Goal: Answer question/provide support: Share knowledge or assist other users

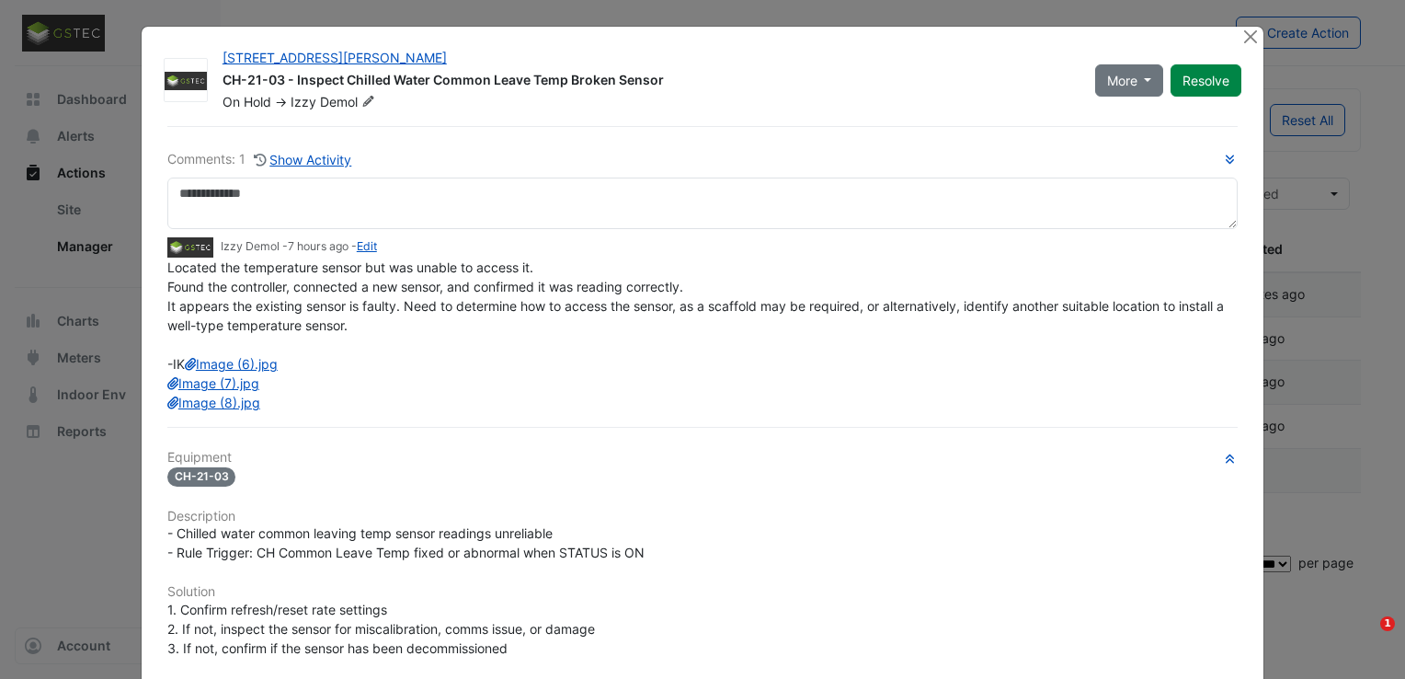
select select "***"
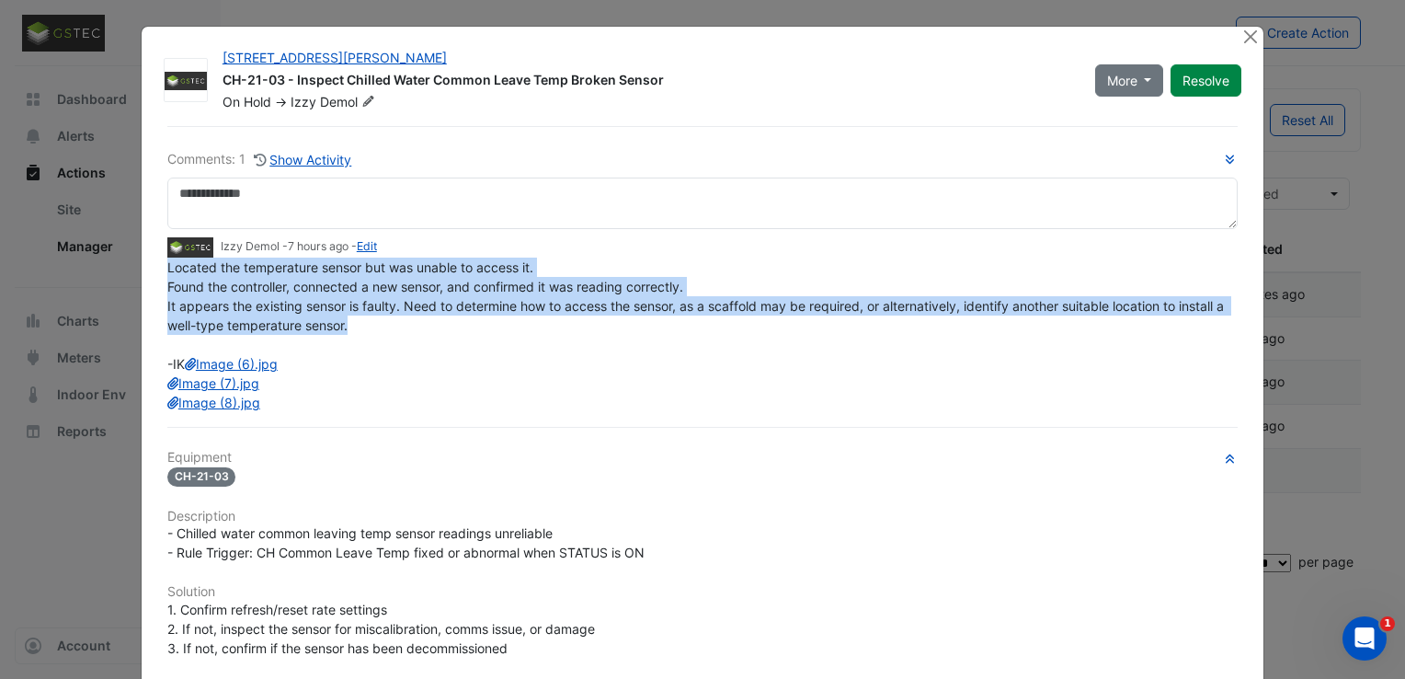
click at [537, 321] on div "Located the temperature sensor but was unable to access it. Found the controlle…" at bounding box center [702, 334] width 1070 height 154
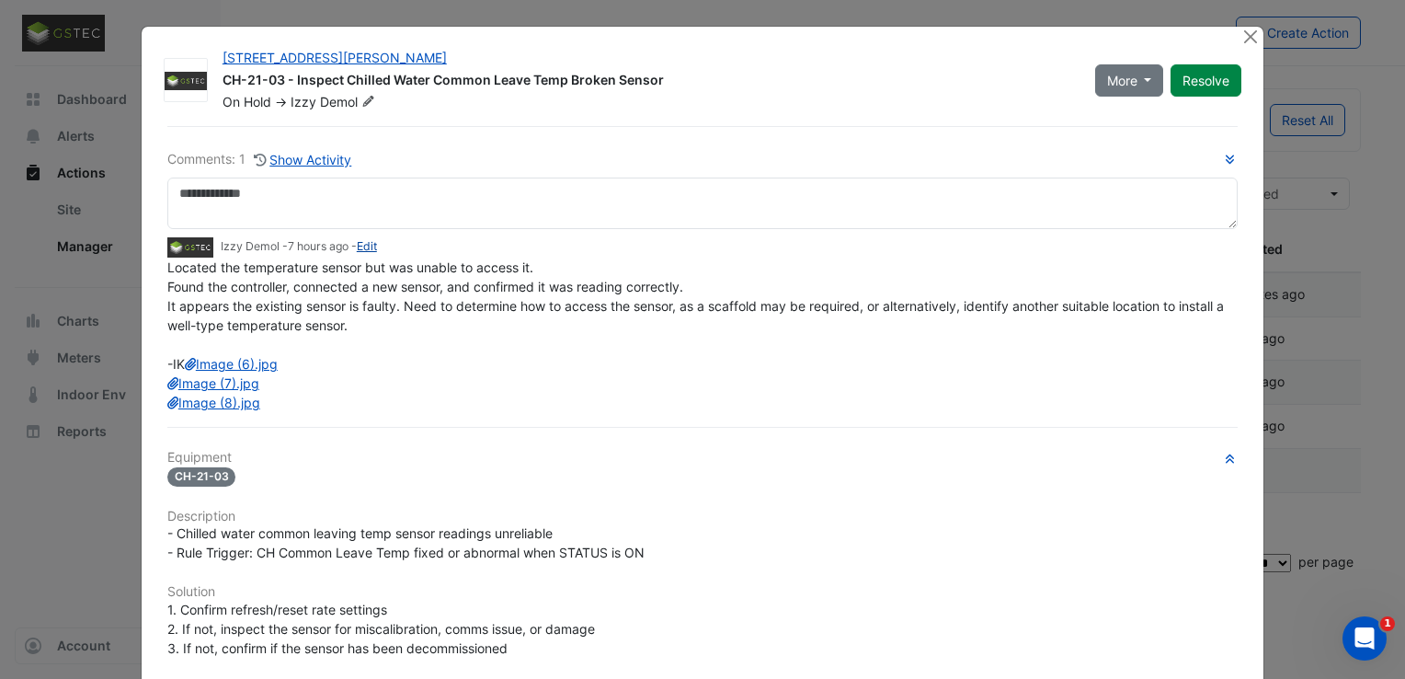
click at [365, 245] on link "Edit" at bounding box center [367, 246] width 20 height 14
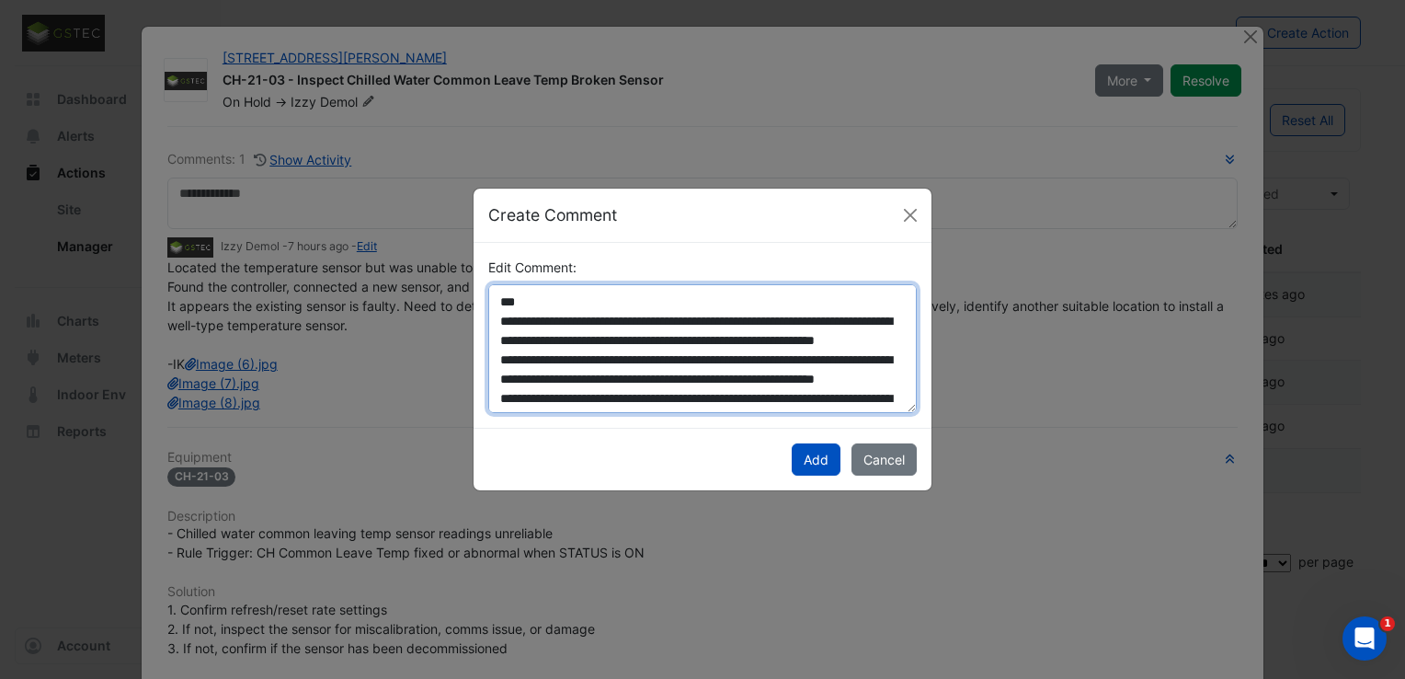
scroll to position [103, 0]
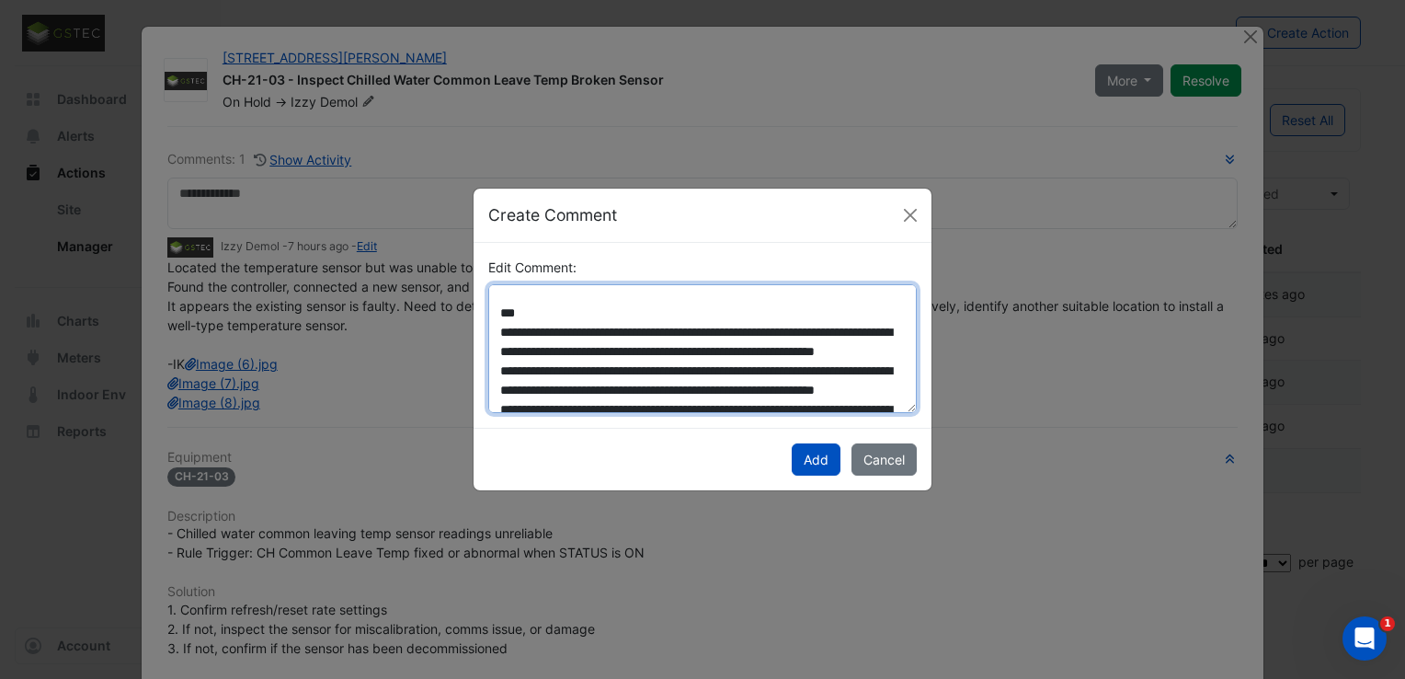
click at [712, 313] on textarea "**********" at bounding box center [702, 348] width 428 height 129
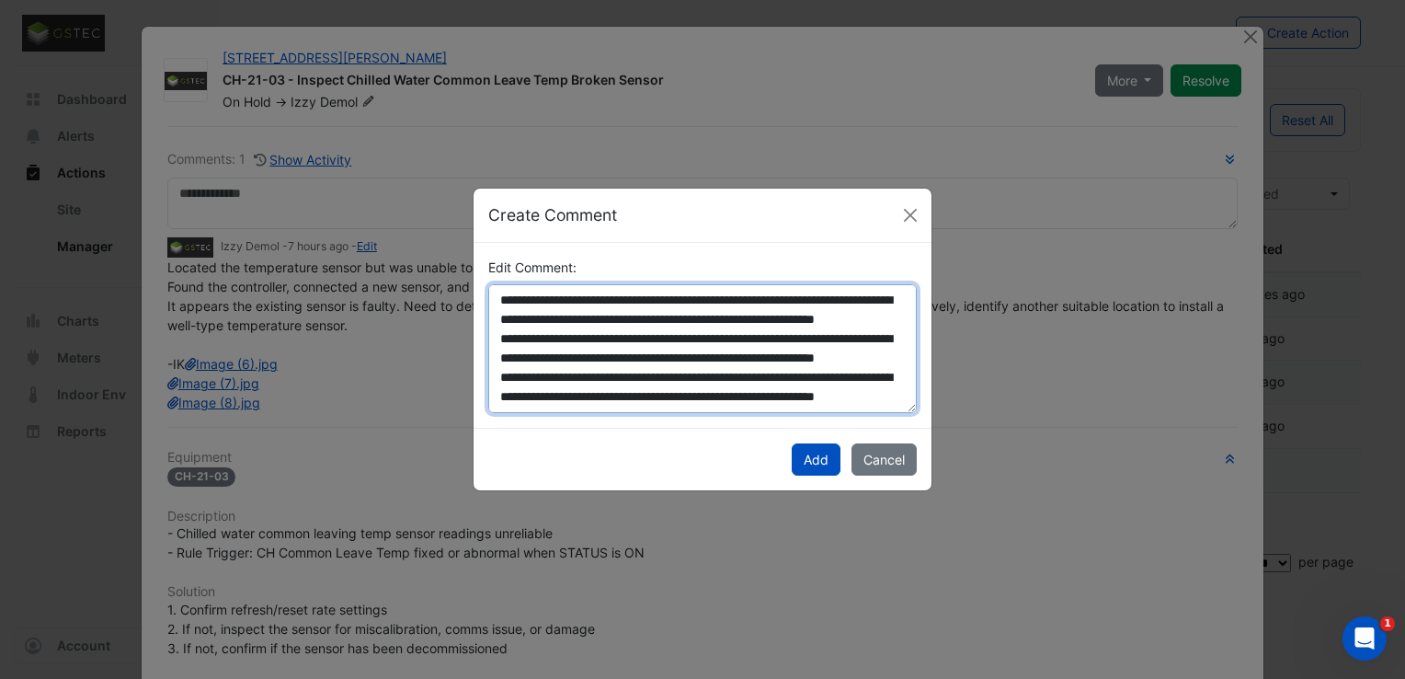
scroll to position [111, 0]
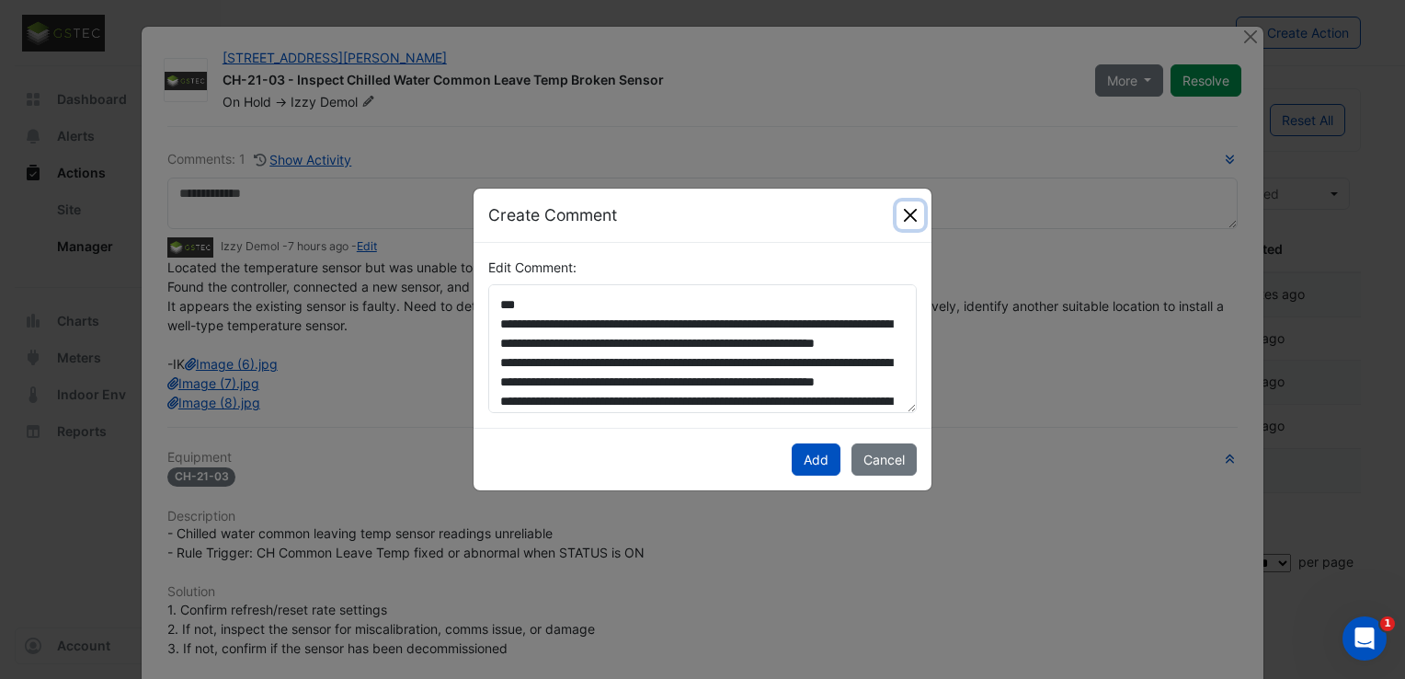
click at [914, 219] on button "Close" at bounding box center [910, 215] width 28 height 28
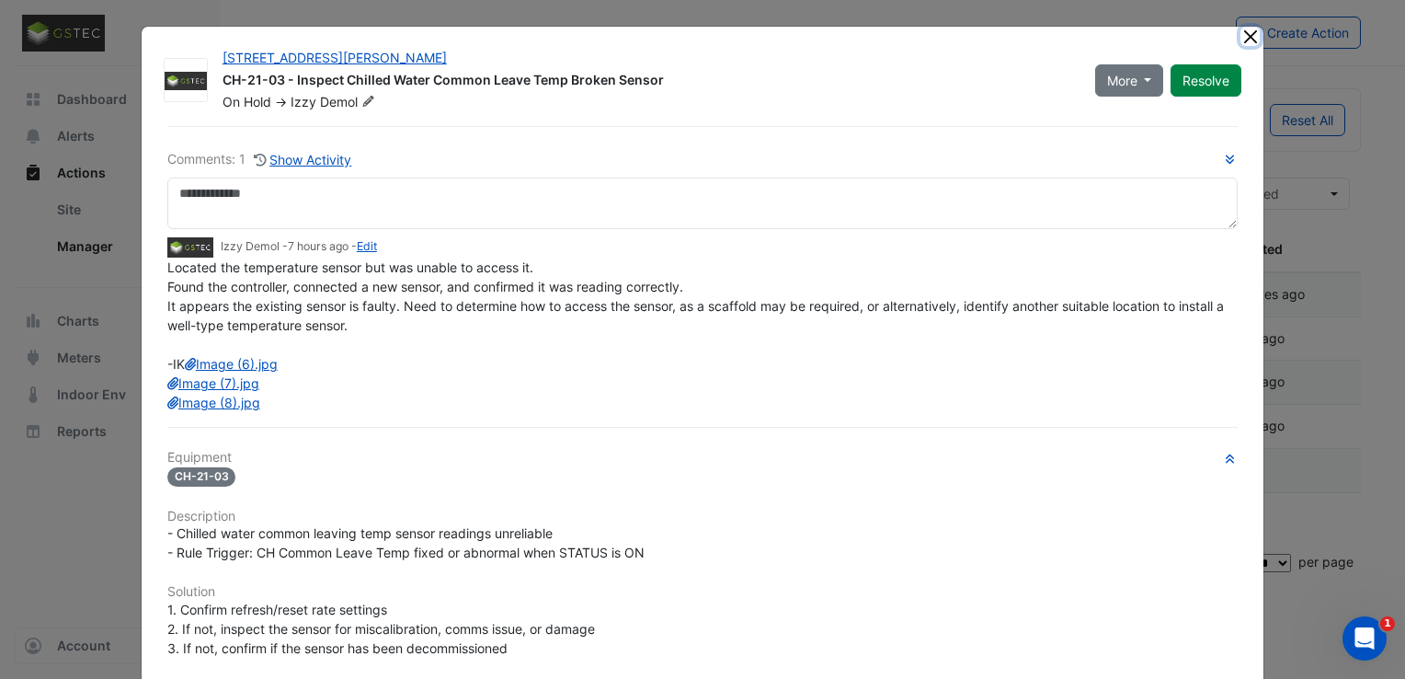
click at [1240, 41] on button "Close" at bounding box center [1249, 36] width 19 height 19
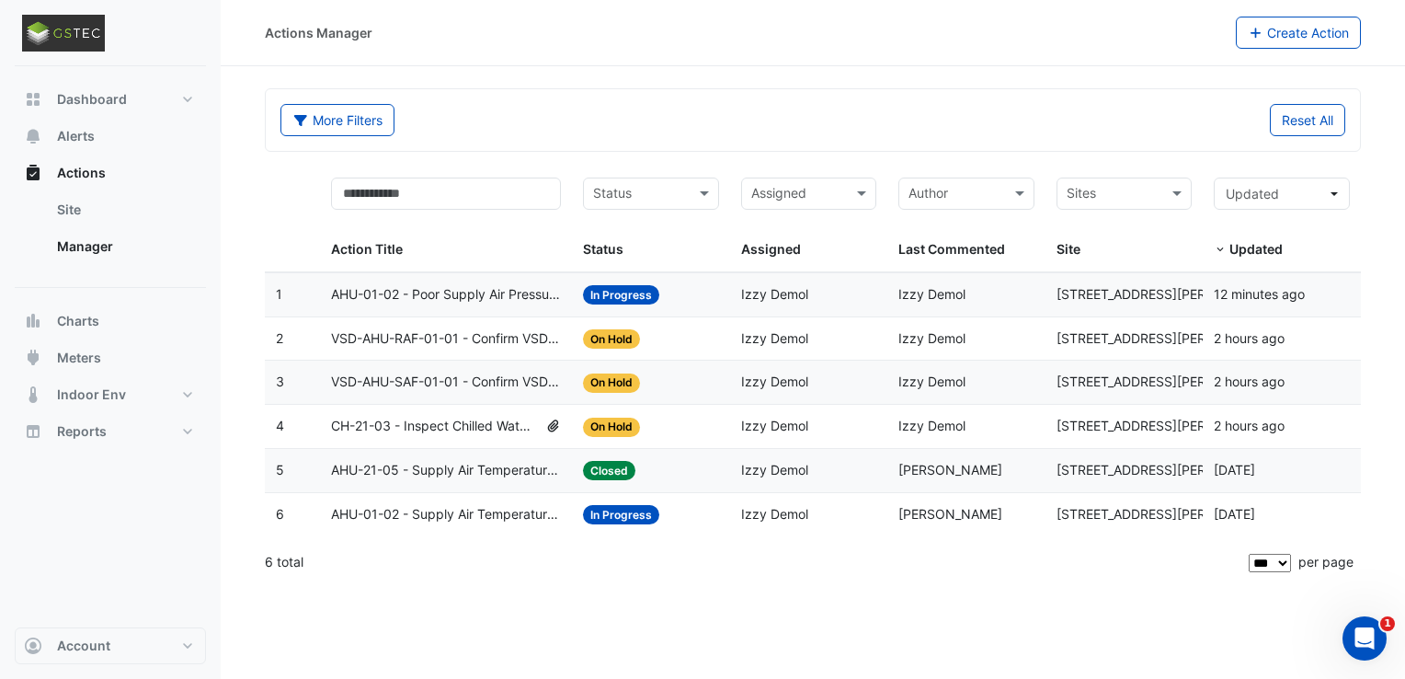
click at [496, 374] on span "VSD-AHU-SAF-01-01 - Confirm VSD Override On (Energy Waste)" at bounding box center [446, 381] width 230 height 21
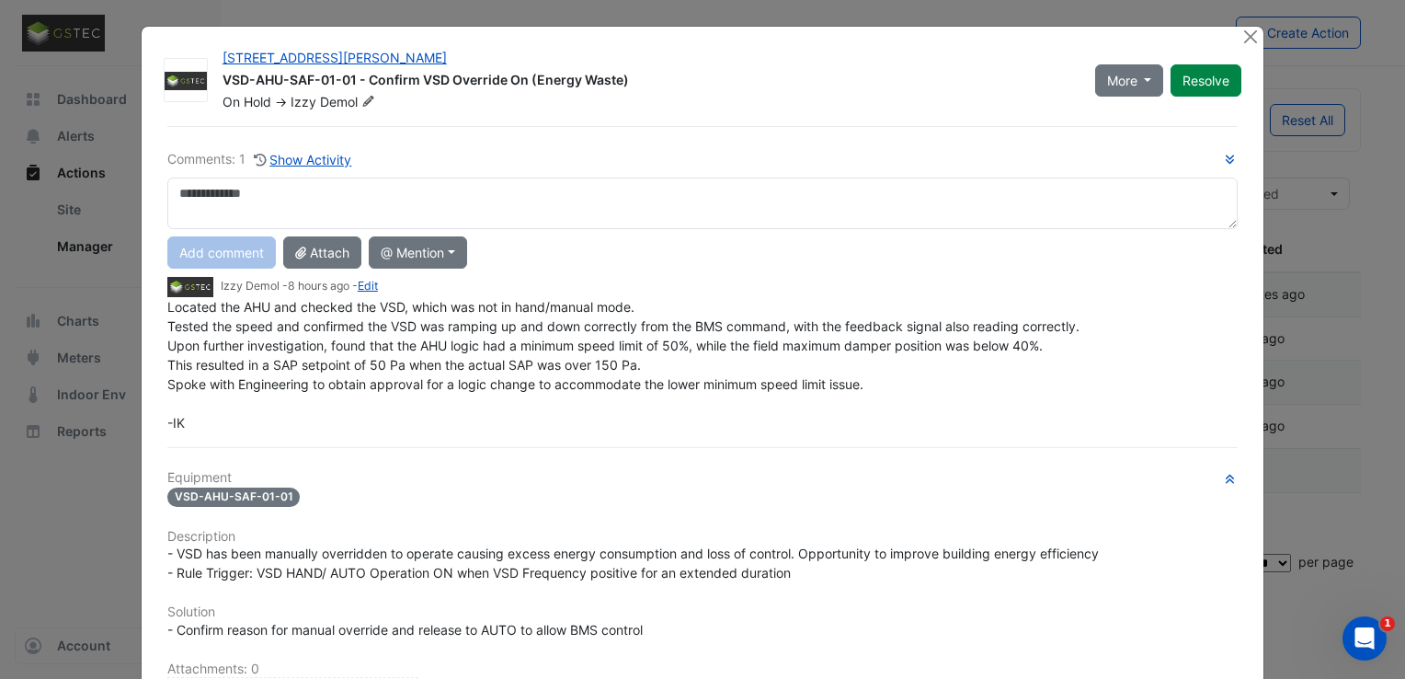
click at [760, 385] on span "Located the AHU and checked the VSD, which was not in hand/manual mode. Tested …" at bounding box center [623, 364] width 912 height 131
click at [760, 385] on div "Located the AHU and checked the VSD, which was not in hand/manual mode. Tested …" at bounding box center [702, 364] width 1070 height 135
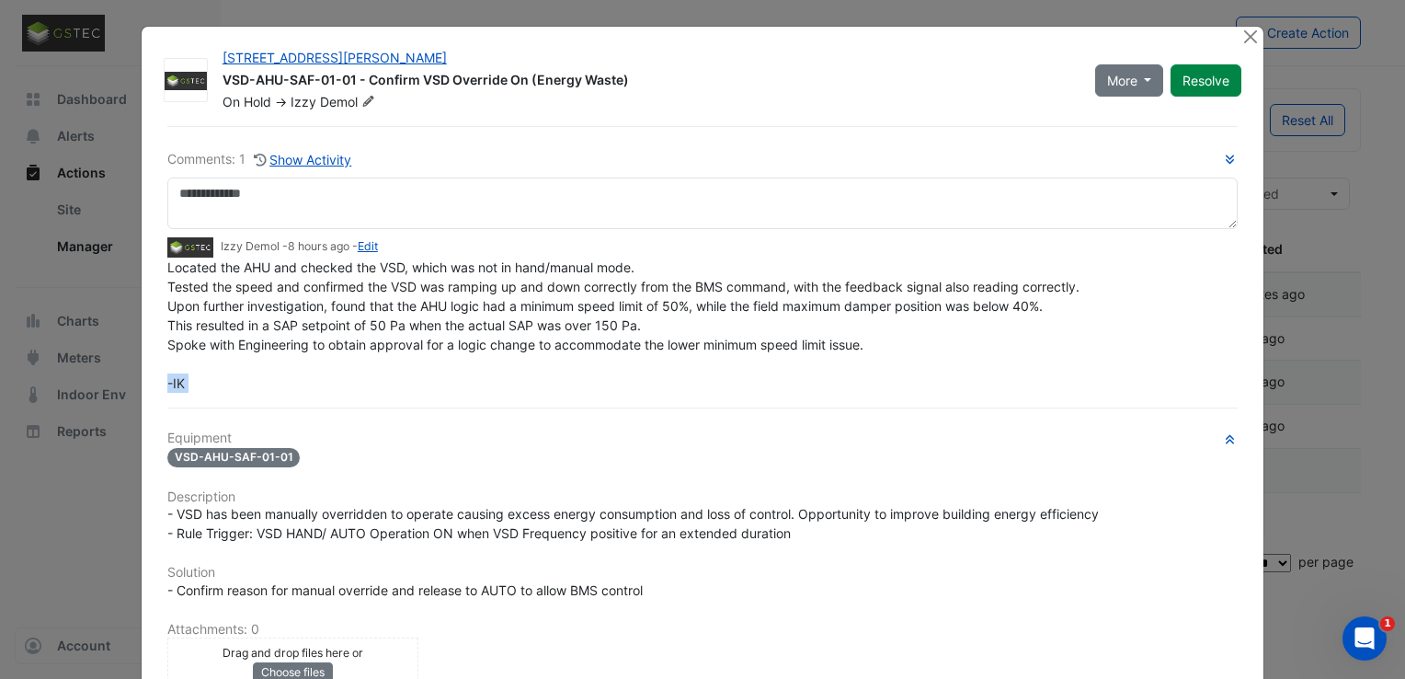
click at [760, 385] on div "Located the AHU and checked the VSD, which was not in hand/manual mode. Tested …" at bounding box center [702, 324] width 1070 height 135
drag, startPoint x: 760, startPoint y: 385, endPoint x: 724, endPoint y: 359, distance: 45.4
click at [724, 359] on div "Located the AHU and checked the VSD, which was not in hand/manual mode. Tested …" at bounding box center [702, 324] width 1070 height 135
click at [739, 337] on span "Located the AHU and checked the VSD, which was not in hand/manual mode. Tested …" at bounding box center [623, 324] width 912 height 131
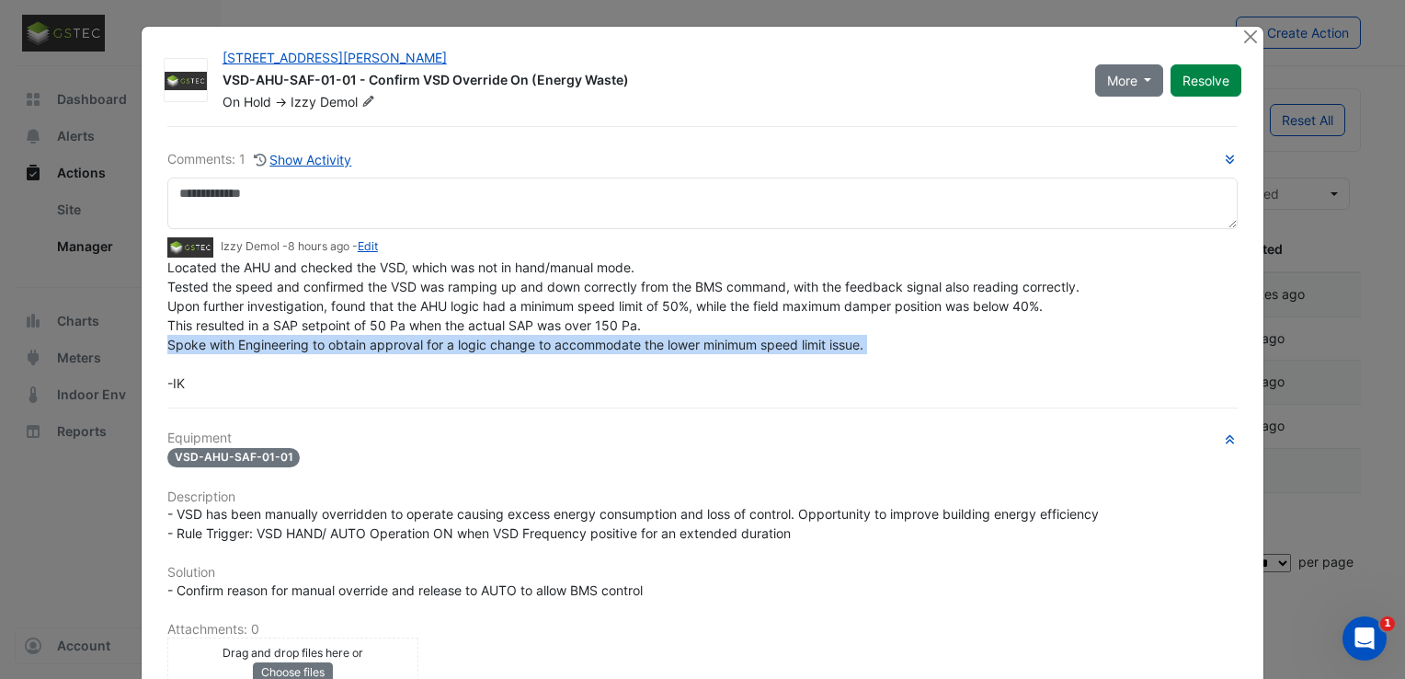
click at [739, 337] on span "Located the AHU and checked the VSD, which was not in hand/manual mode. Tested …" at bounding box center [623, 324] width 912 height 131
drag, startPoint x: 739, startPoint y: 337, endPoint x: 696, endPoint y: 336, distance: 43.3
click at [696, 336] on span "Located the AHU and checked the VSD, which was not in hand/manual mode. Tested …" at bounding box center [623, 324] width 912 height 131
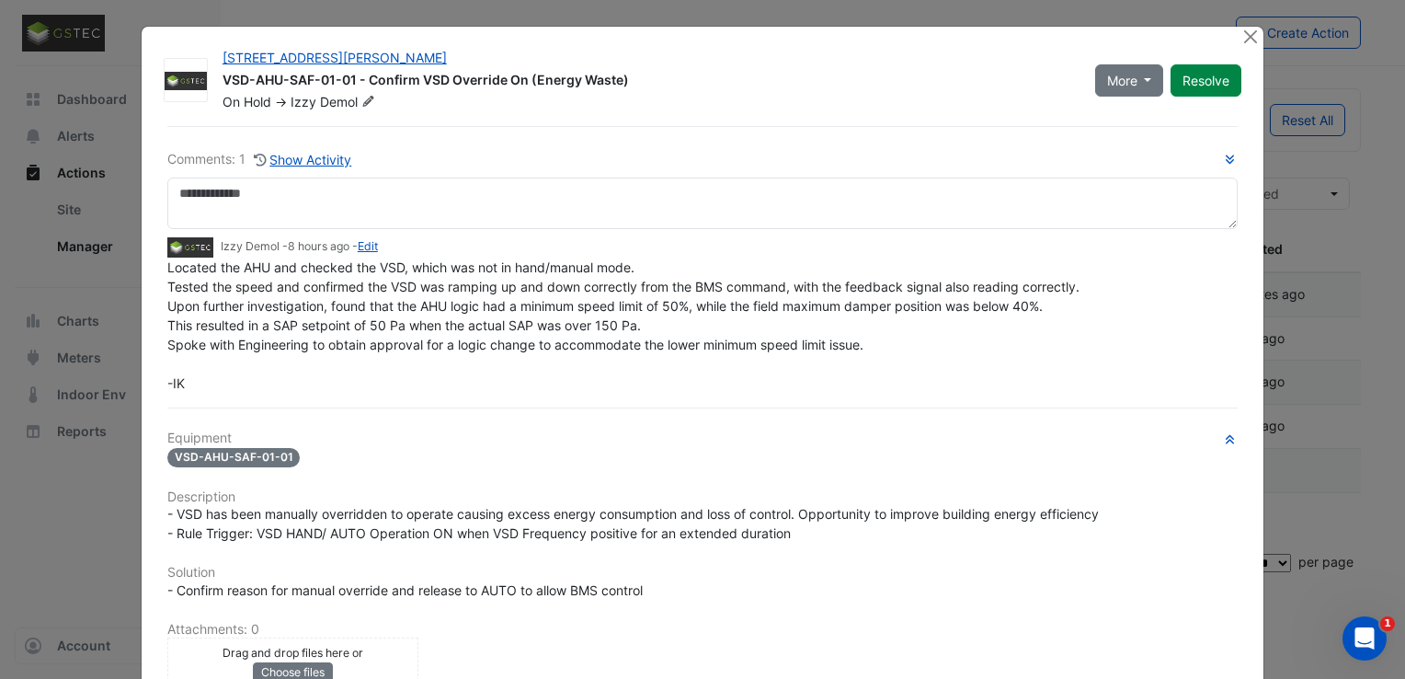
click at [706, 322] on div "Located the AHU and checked the VSD, which was not in hand/manual mode. Tested …" at bounding box center [702, 324] width 1070 height 135
click at [666, 322] on div "Located the AHU and checked the VSD, which was not in hand/manual mode. Tested …" at bounding box center [702, 324] width 1070 height 135
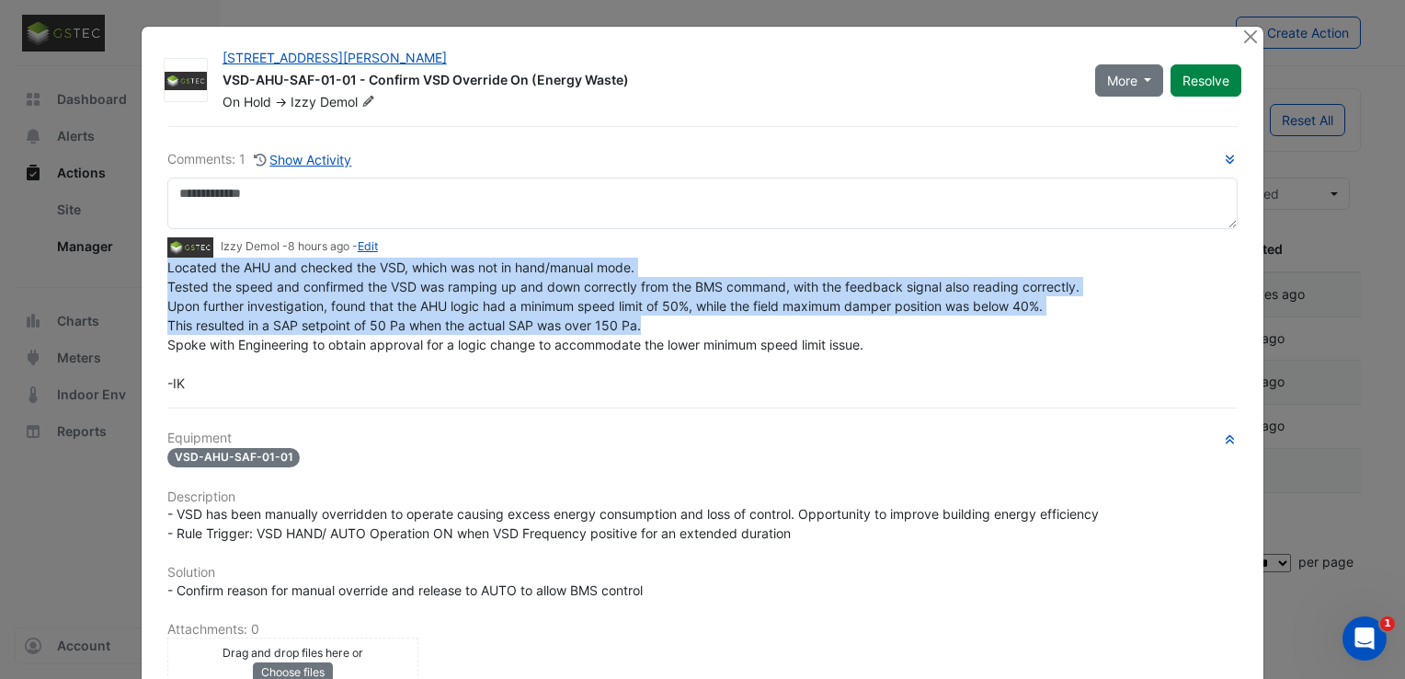
drag, startPoint x: 659, startPoint y: 325, endPoint x: 154, endPoint y: 264, distance: 509.4
click at [156, 264] on div "Comments: 1 Show Activity Izzy Demol - 8 hours ago - Edit Located the AHU and c…" at bounding box center [702, 528] width 1092 height 804
drag, startPoint x: 154, startPoint y: 264, endPoint x: 344, endPoint y: 310, distance: 195.8
click at [344, 310] on span "Located the AHU and checked the VSD, which was not in hand/manual mode. Tested …" at bounding box center [623, 324] width 912 height 131
drag, startPoint x: 767, startPoint y: 333, endPoint x: 863, endPoint y: 360, distance: 100.4
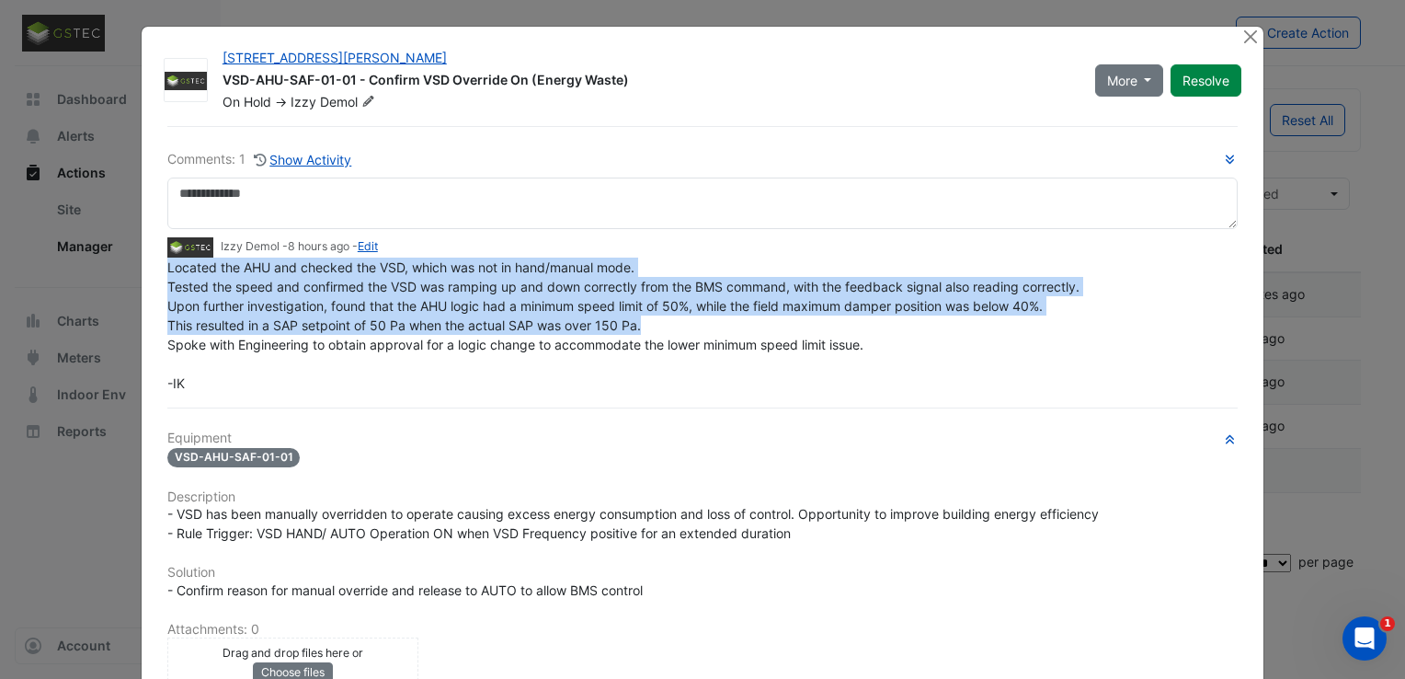
click at [769, 333] on div "Located the AHU and checked the VSD, which was not in hand/manual mode. Tested …" at bounding box center [702, 324] width 1070 height 135
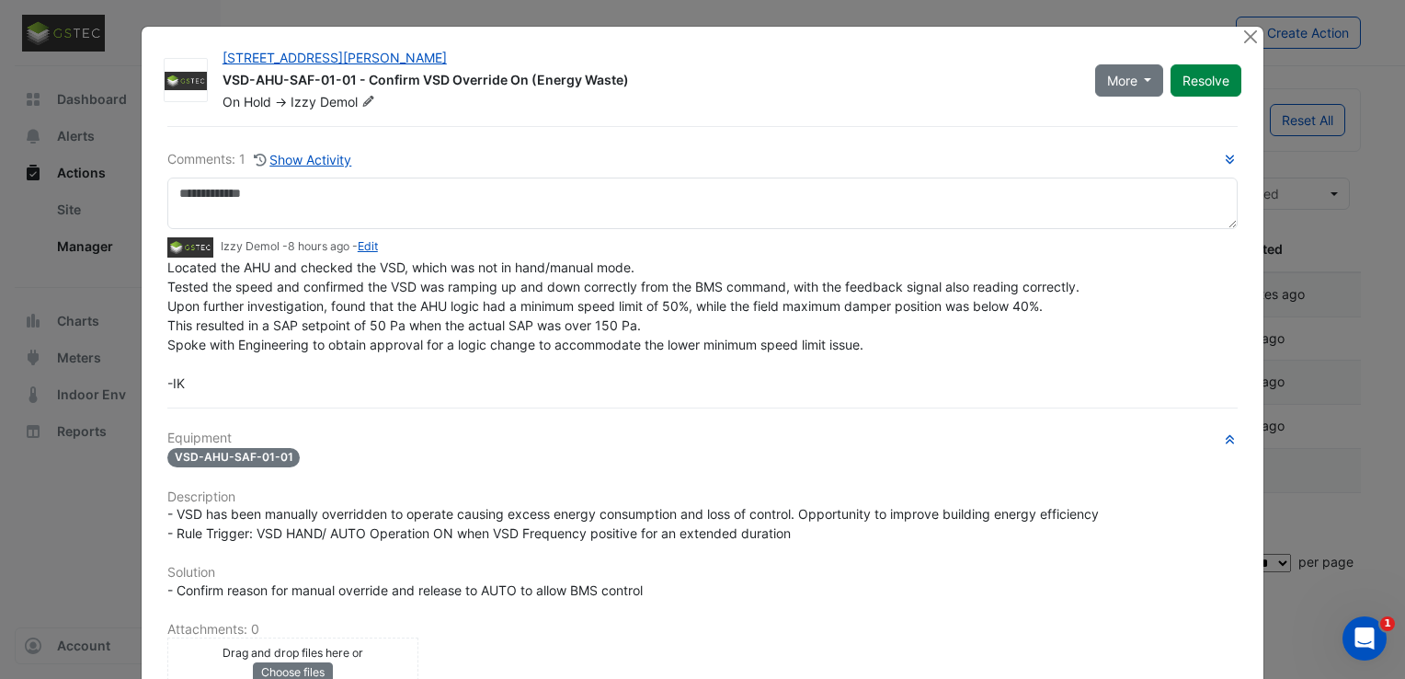
click at [897, 356] on div "Located the AHU and checked the VSD, which was not in hand/manual mode. Tested …" at bounding box center [702, 324] width 1070 height 135
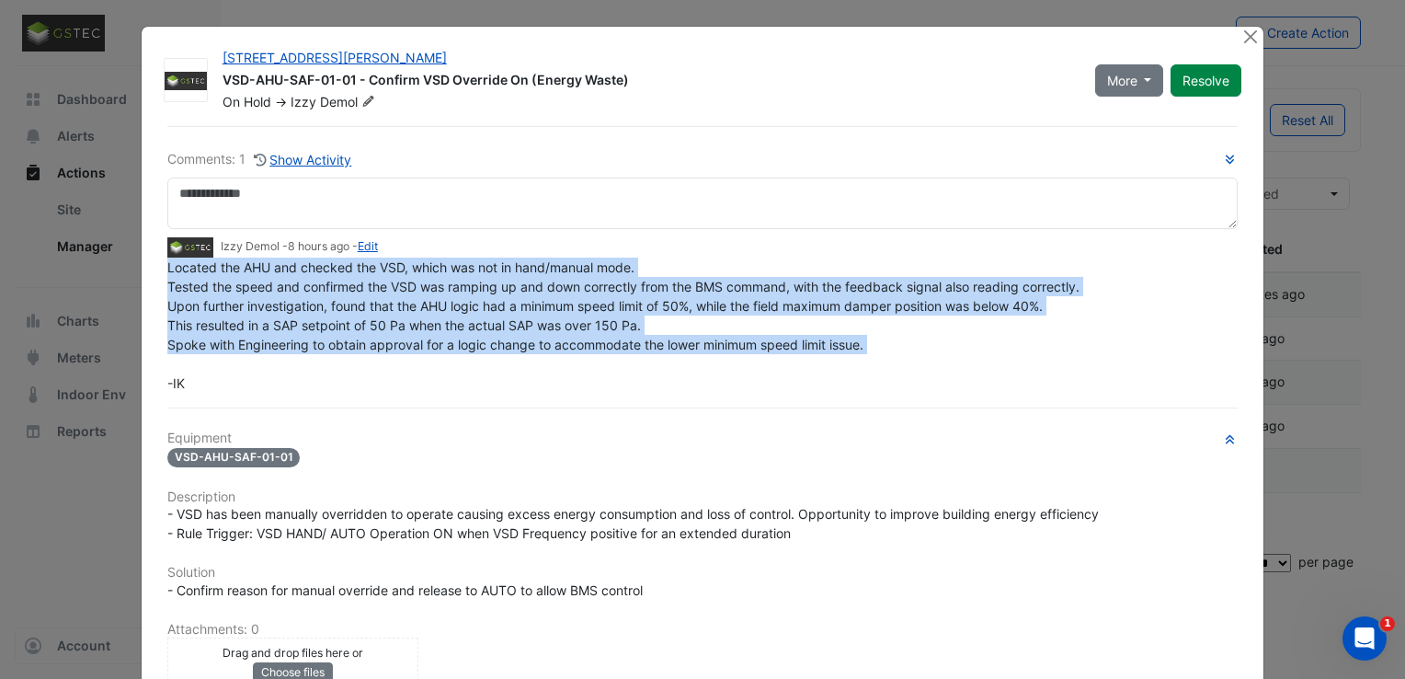
drag, startPoint x: 901, startPoint y: 354, endPoint x: 149, endPoint y: 267, distance: 757.1
click at [156, 267] on div "Comments: 1 Show Activity Izzy Demol - 8 hours ago - Edit Located the AHU and c…" at bounding box center [702, 528] width 1092 height 804
drag, startPoint x: 149, startPoint y: 267, endPoint x: 208, endPoint y: 296, distance: 65.8
click at [208, 296] on div "Located the AHU and checked the VSD, which was not in hand/manual mode. Tested …" at bounding box center [702, 324] width 1070 height 135
click at [500, 356] on div "Located the AHU and checked the VSD, which was not in hand/manual mode. Tested …" at bounding box center [702, 324] width 1070 height 135
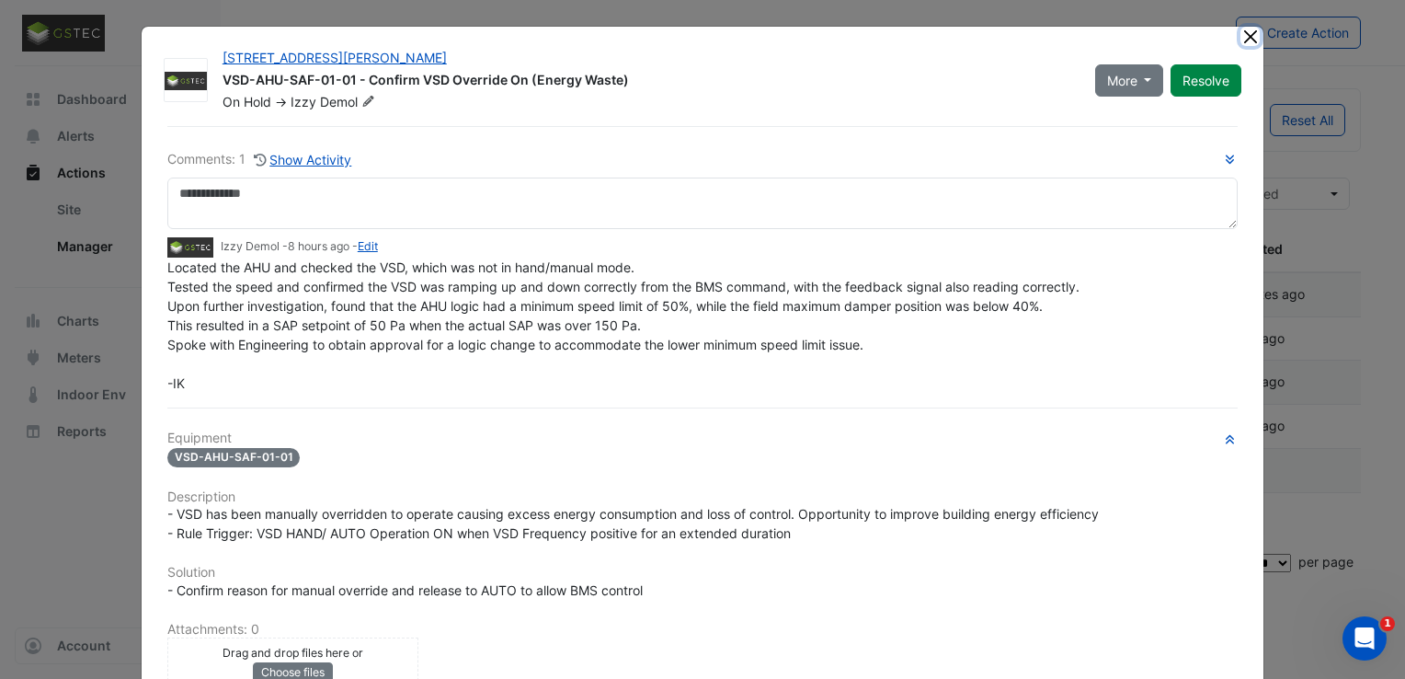
click at [1245, 39] on button "Close" at bounding box center [1249, 36] width 19 height 19
